Goal: Complete application form

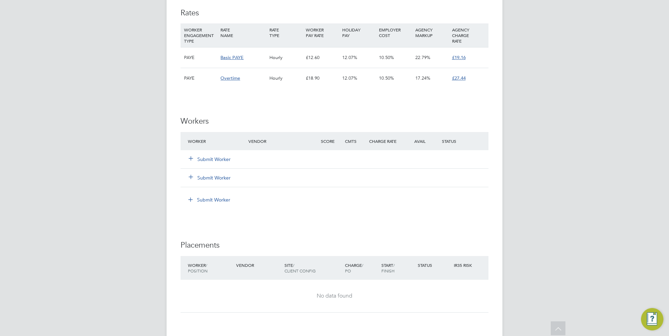
scroll to position [315, 0]
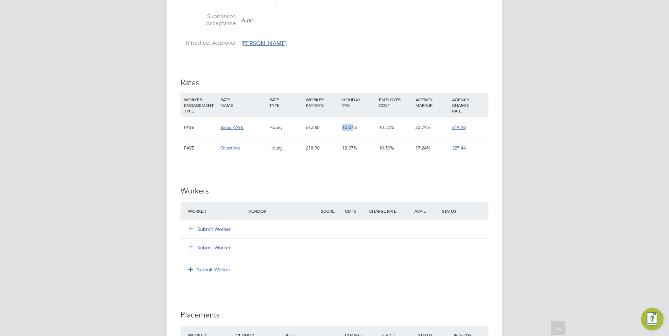
drag, startPoint x: 353, startPoint y: 127, endPoint x: 341, endPoint y: 131, distance: 12.4
click at [341, 131] on div "12.07%" at bounding box center [358, 128] width 36 height 20
click at [343, 130] on span "12.07%" at bounding box center [349, 128] width 15 height 6
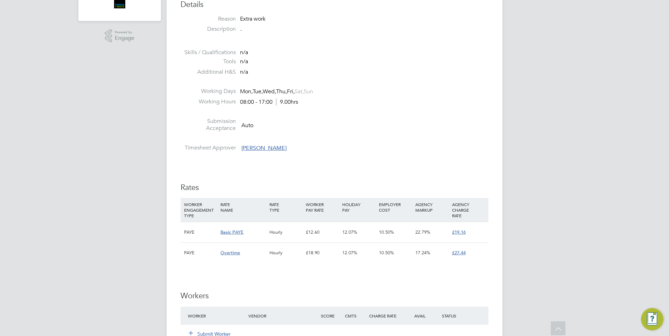
scroll to position [35, 0]
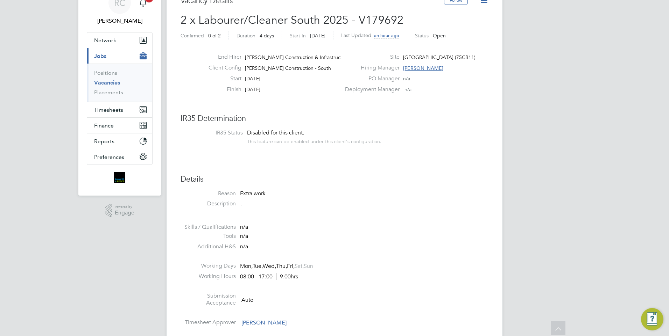
click at [294, 134] on span "Disabled for this client." at bounding box center [275, 132] width 57 height 7
drag, startPoint x: 294, startPoint y: 134, endPoint x: 374, endPoint y: 163, distance: 85.1
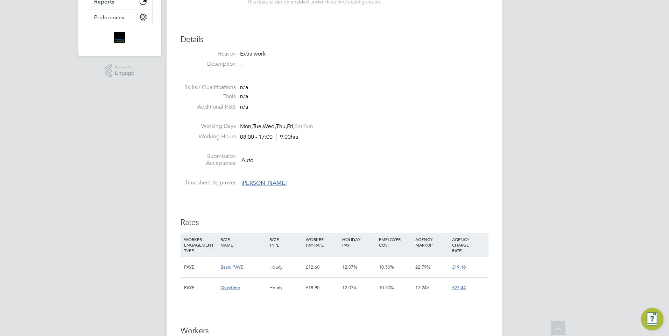
scroll to position [280, 0]
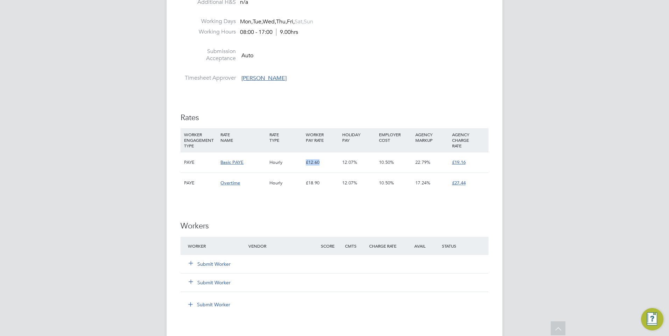
drag, startPoint x: 306, startPoint y: 161, endPoint x: 328, endPoint y: 161, distance: 22.4
click at [328, 161] on div "£12.60" at bounding box center [322, 162] width 36 height 20
drag, startPoint x: 328, startPoint y: 161, endPoint x: 320, endPoint y: 164, distance: 9.1
click at [320, 164] on div "£12.60" at bounding box center [322, 162] width 36 height 20
click at [318, 165] on div "£12.60" at bounding box center [322, 162] width 36 height 20
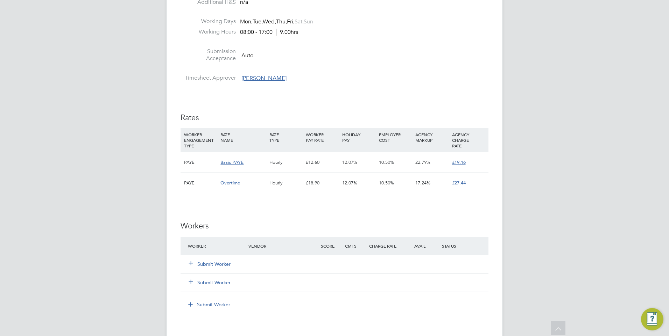
click at [319, 165] on div "£12.60" at bounding box center [322, 162] width 36 height 20
drag, startPoint x: 319, startPoint y: 165, endPoint x: 379, endPoint y: 85, distance: 100.6
click at [379, 85] on li "Timesheet Approver [PERSON_NAME]" at bounding box center [334, 79] width 308 height 10
drag, startPoint x: 306, startPoint y: 163, endPoint x: 318, endPoint y: 162, distance: 12.3
click at [318, 162] on div "£12.60" at bounding box center [322, 162] width 36 height 20
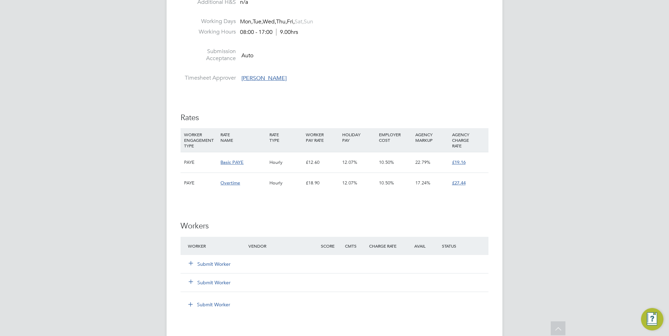
drag, startPoint x: 318, startPoint y: 162, endPoint x: 321, endPoint y: 169, distance: 7.7
click at [321, 169] on div "£12.60" at bounding box center [322, 162] width 36 height 20
click at [208, 267] on button "Submit Worker" at bounding box center [210, 264] width 42 height 7
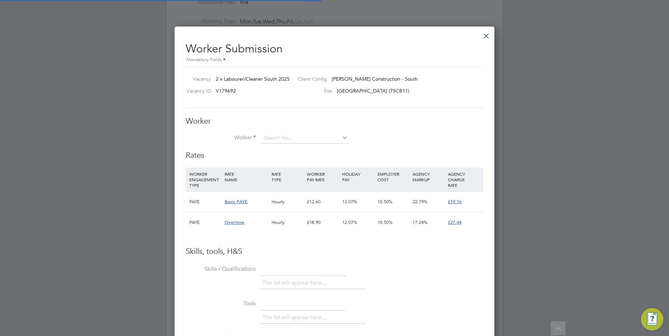
scroll to position [21, 48]
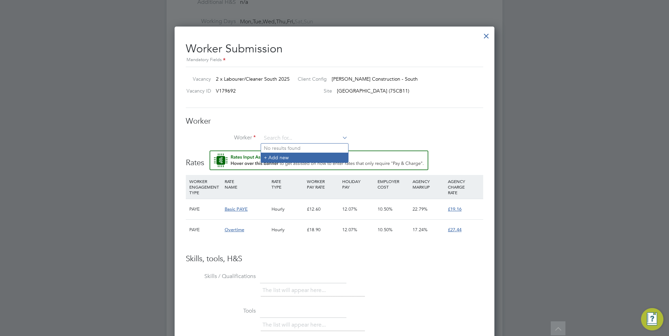
click at [279, 157] on li "+ Add new" at bounding box center [304, 157] width 87 height 9
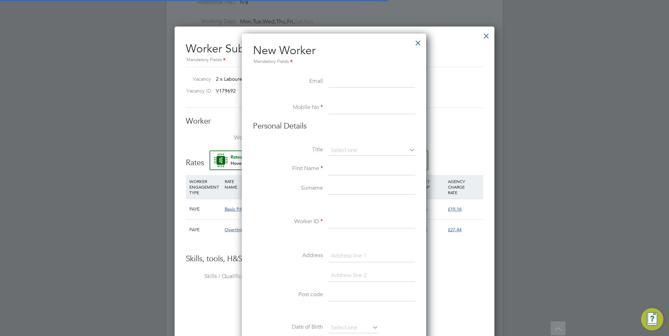
scroll to position [595, 185]
click at [339, 84] on input at bounding box center [371, 82] width 86 height 13
click at [361, 80] on input at bounding box center [371, 82] width 86 height 13
paste input "[EMAIL_ADDRESS][DOMAIN_NAME]"
type input "[EMAIL_ADDRESS][DOMAIN_NAME]"
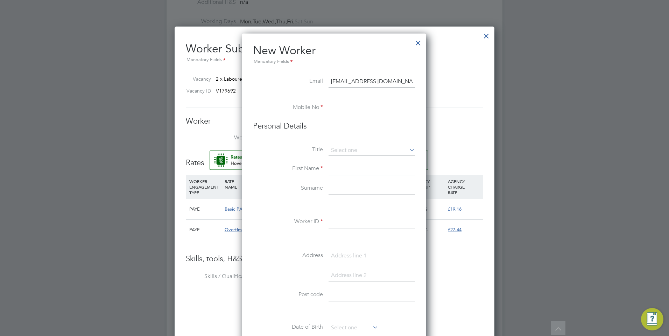
click at [353, 111] on input at bounding box center [371, 108] width 86 height 13
click at [376, 103] on input at bounding box center [371, 108] width 86 height 13
paste input "07788502193"
type input "07788502193"
click at [354, 151] on input at bounding box center [371, 151] width 86 height 10
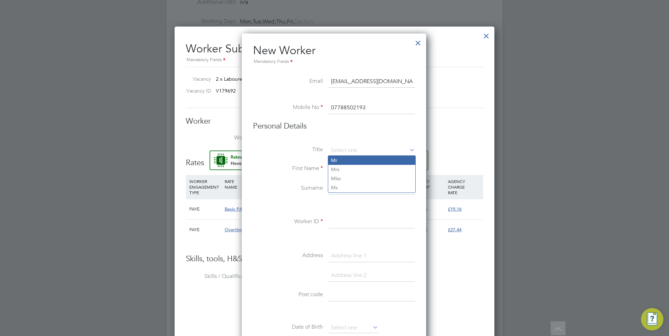
click at [346, 161] on li "Mr" at bounding box center [371, 160] width 87 height 9
type input "Mr"
click at [346, 172] on input at bounding box center [371, 169] width 86 height 13
type input "[PERSON_NAME]"
click at [342, 190] on input at bounding box center [371, 189] width 86 height 13
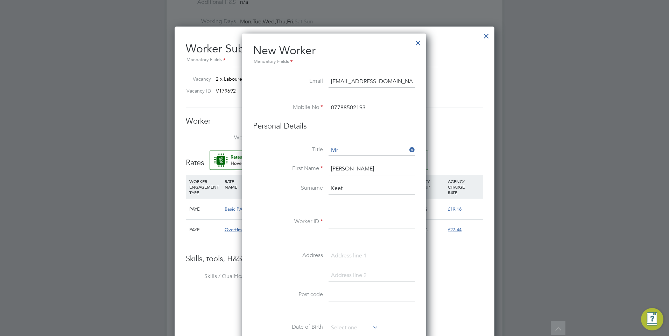
type input "Keet"
click at [338, 218] on input at bounding box center [371, 222] width 86 height 13
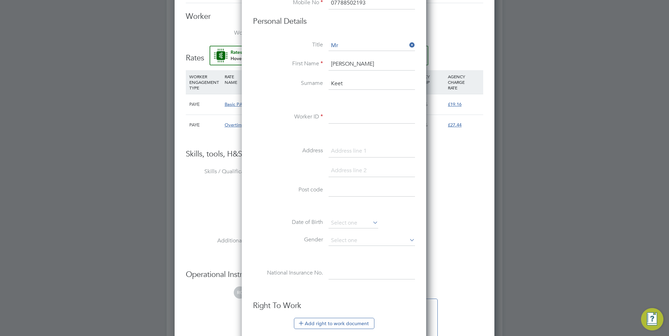
click at [357, 154] on input at bounding box center [371, 151] width 86 height 13
click at [341, 151] on input at bounding box center [371, 151] width 86 height 13
paste input "Brooklands"
click at [345, 168] on input at bounding box center [371, 171] width 86 height 13
click at [374, 152] on input "Brooklands" at bounding box center [371, 151] width 86 height 13
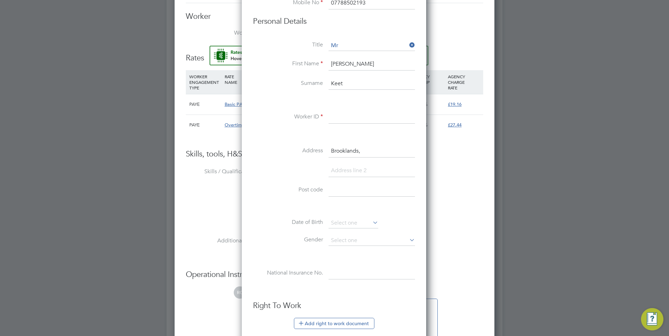
paste input "[GEOGRAPHIC_DATA]"
type input "[GEOGRAPHIC_DATA], [GEOGRAPHIC_DATA]"
click at [368, 174] on input at bounding box center [371, 171] width 86 height 13
click at [338, 171] on input at bounding box center [371, 171] width 86 height 13
paste input "Greatham"
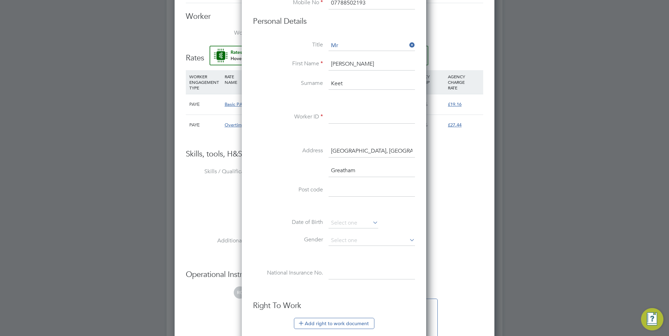
scroll to position [615, 185]
type input "Greatham"
drag, startPoint x: 360, startPoint y: 186, endPoint x: 354, endPoint y: 187, distance: 6.0
click at [360, 186] on input at bounding box center [371, 190] width 86 height 13
click at [343, 207] on input at bounding box center [371, 210] width 86 height 13
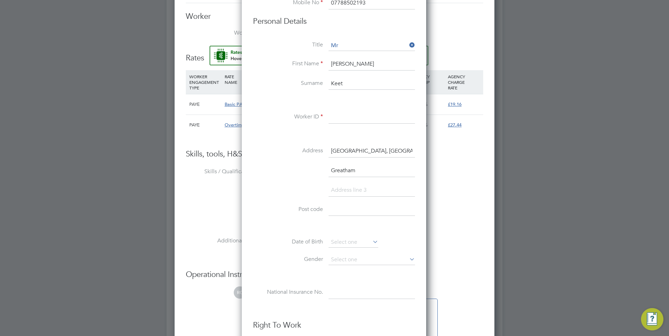
paste input "GU33 6AQ"
type input "GU33 6AQ"
click at [343, 126] on li "Worker ID" at bounding box center [334, 121] width 162 height 20
click at [343, 118] on input at bounding box center [371, 117] width 86 height 13
paste input "CAN-200498"
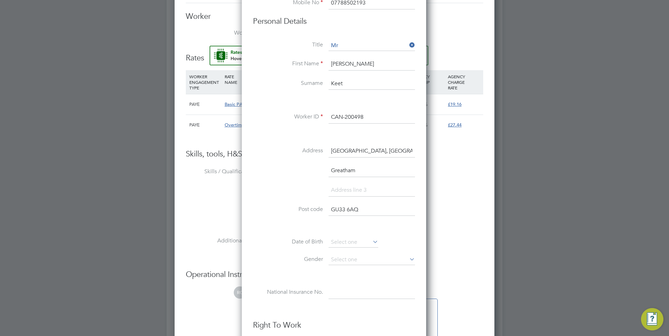
scroll to position [455, 0]
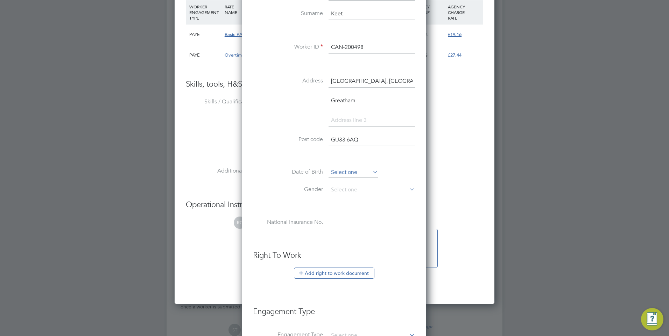
type input "CAN-200498"
click at [350, 176] on input at bounding box center [353, 173] width 50 height 10
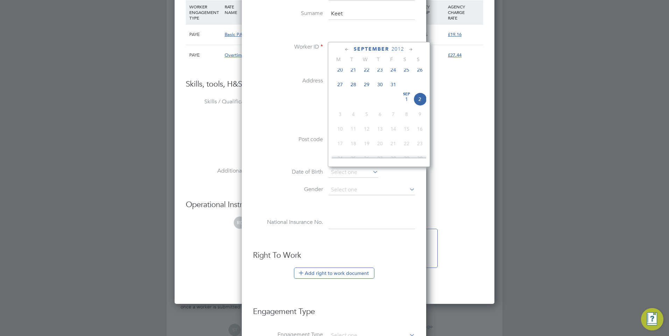
click at [379, 48] on span "September" at bounding box center [371, 49] width 35 height 6
click at [380, 49] on span "September" at bounding box center [371, 49] width 35 height 6
click at [398, 49] on span "2025" at bounding box center [397, 49] width 13 height 6
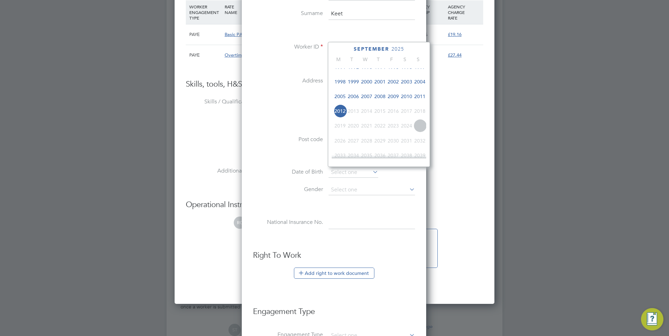
click at [380, 70] on span "1994" at bounding box center [379, 67] width 13 height 13
click at [347, 52] on icon at bounding box center [346, 50] width 7 height 8
click at [392, 136] on span "29" at bounding box center [392, 132] width 13 height 13
type input "[DATE]"
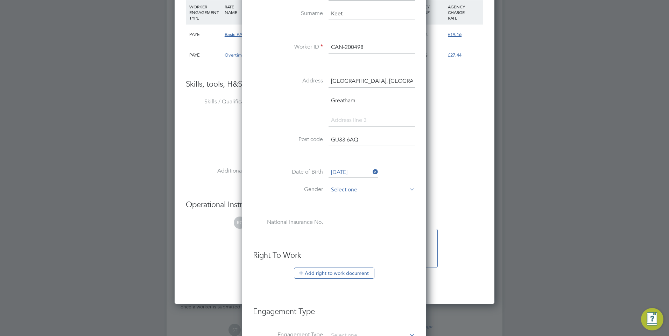
click at [359, 192] on input at bounding box center [371, 190] width 86 height 10
click at [350, 202] on li "[DEMOGRAPHIC_DATA]" at bounding box center [371, 200] width 87 height 9
type input "[DEMOGRAPHIC_DATA]"
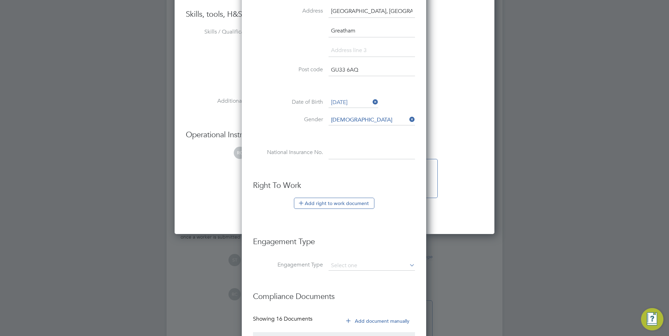
click at [358, 150] on input at bounding box center [371, 153] width 86 height 13
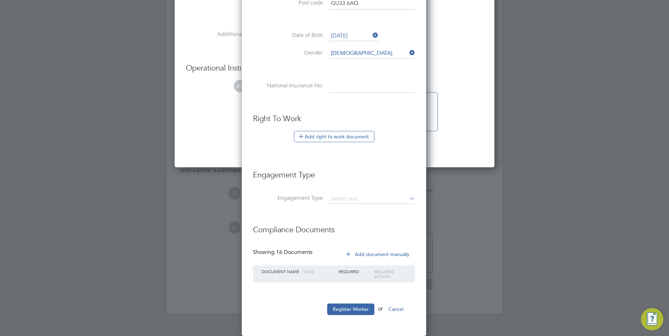
click at [349, 83] on input at bounding box center [371, 86] width 86 height 13
click at [331, 131] on button "Add right to work document" at bounding box center [334, 136] width 80 height 11
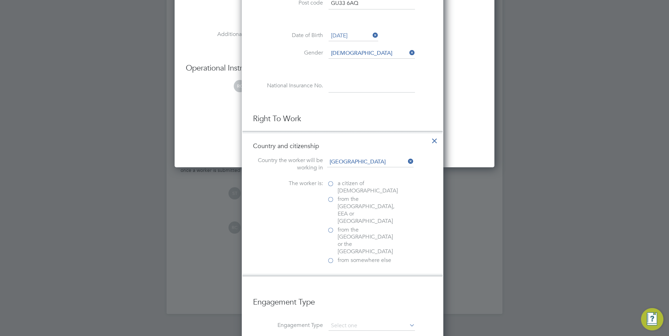
scroll to position [720, 202]
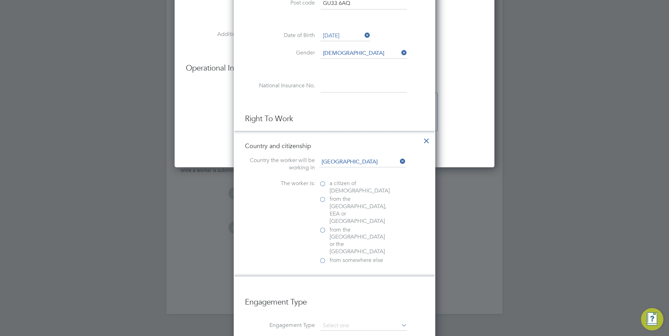
click at [424, 142] on icon at bounding box center [426, 139] width 13 height 13
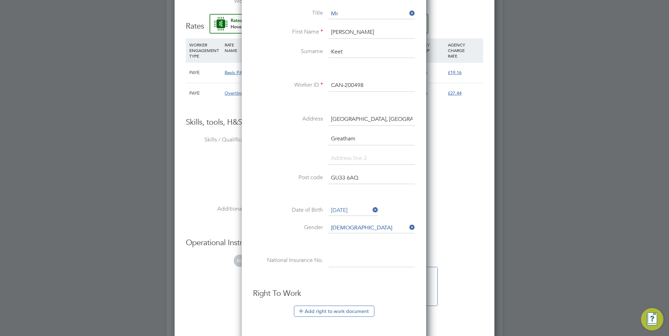
scroll to position [277, 0]
